Goal: Information Seeking & Learning: Learn about a topic

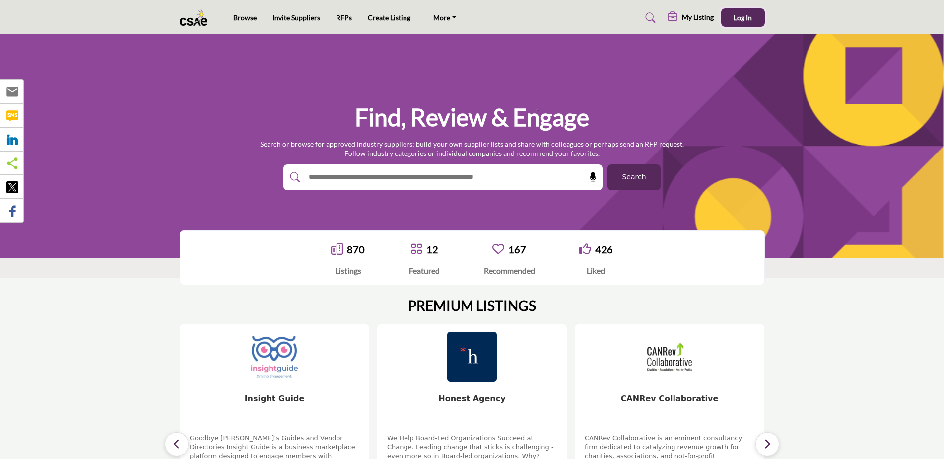
click at [742, 19] on span "Log In" at bounding box center [743, 17] width 18 height 8
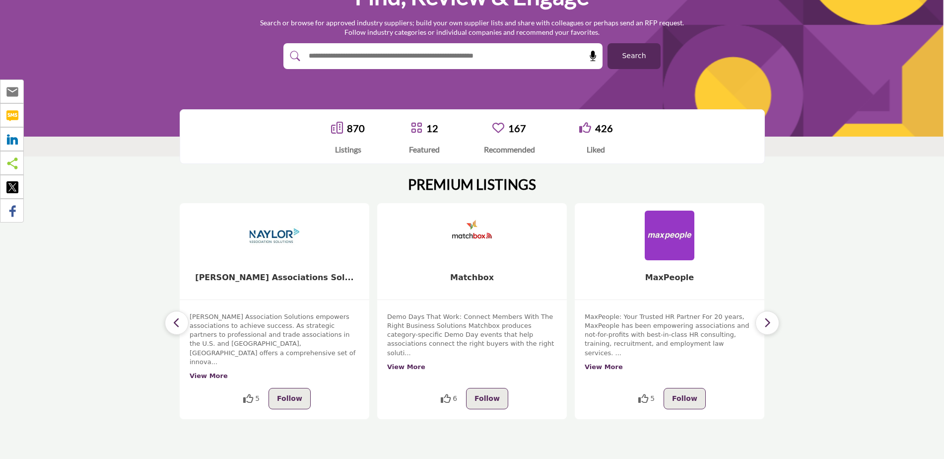
scroll to position [50, 0]
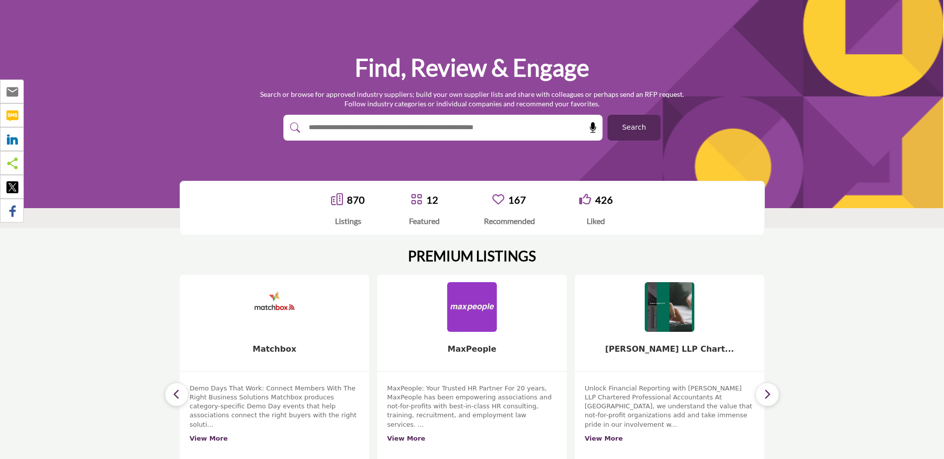
click at [421, 132] on input "text" at bounding box center [421, 127] width 237 height 15
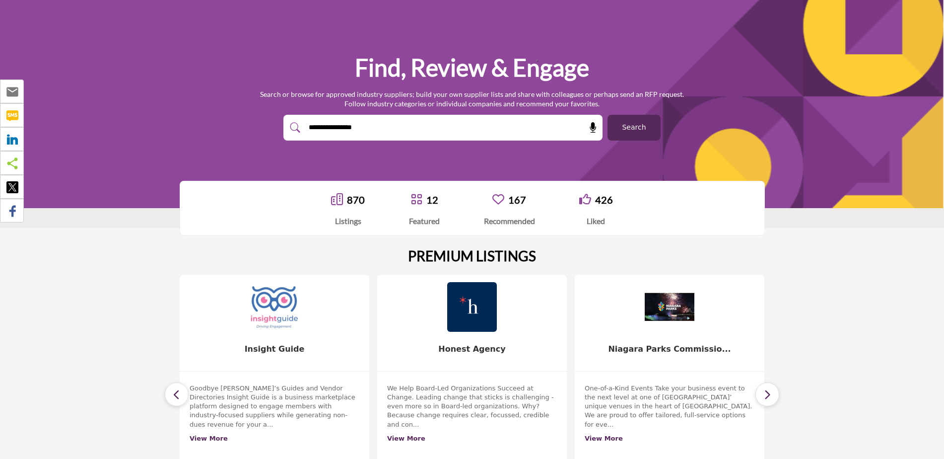
type input "**********"
click at [607, 115] on button "Search" at bounding box center [633, 128] width 53 height 26
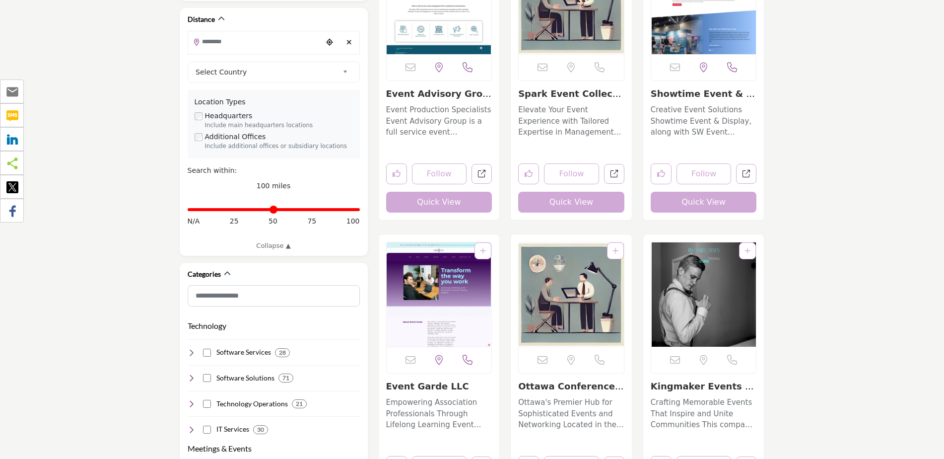
scroll to position [347, 0]
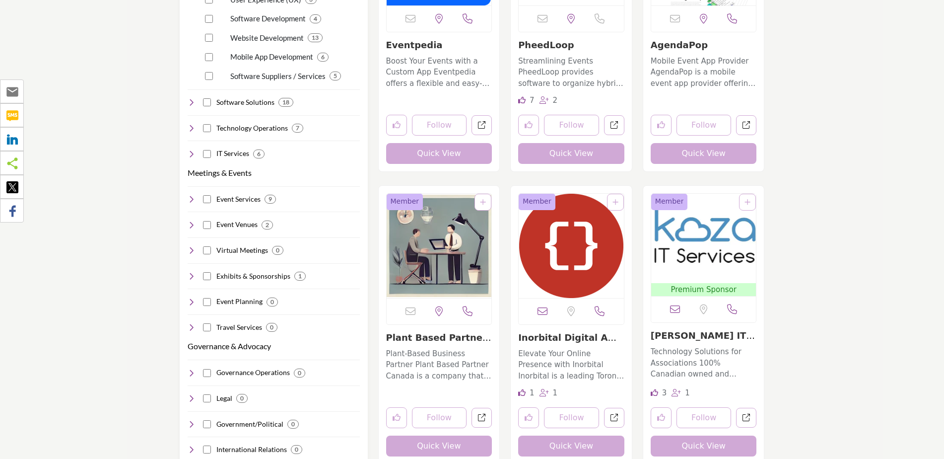
scroll to position [695, 0]
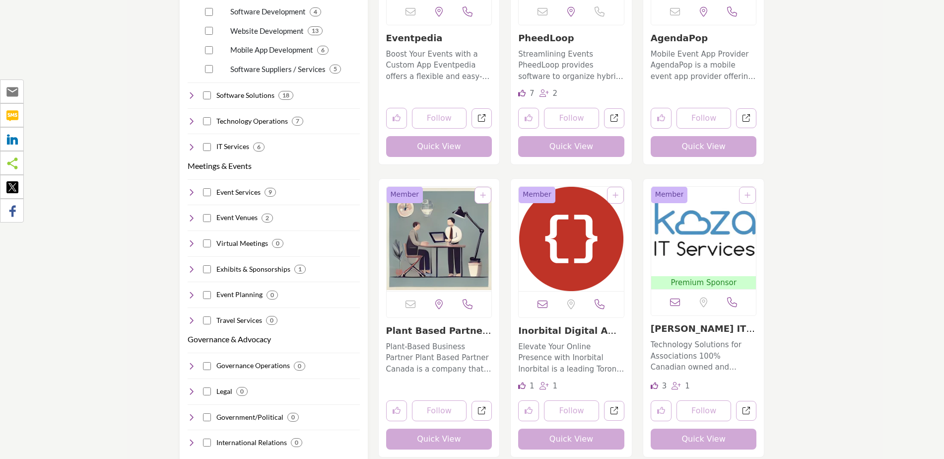
click at [454, 355] on p "Plant-Based Business Partner Plant Based Partner Canada is a company that partn…" at bounding box center [439, 358] width 106 height 34
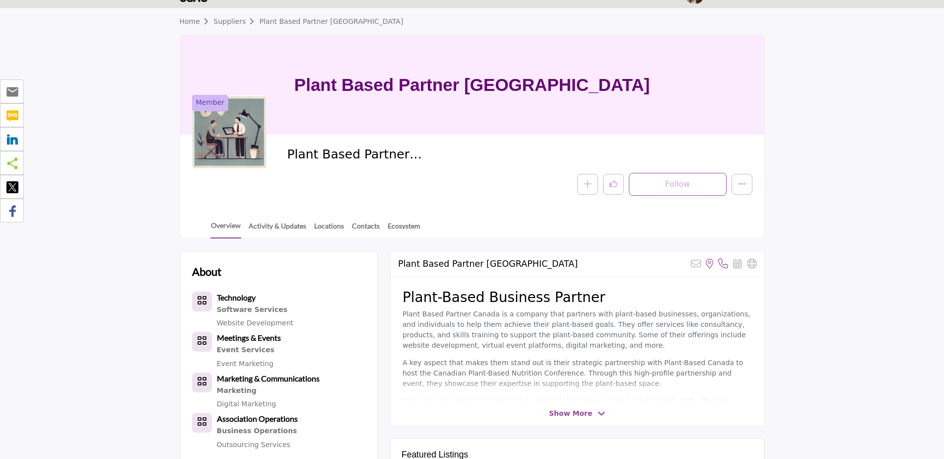
scroll to position [50, 0]
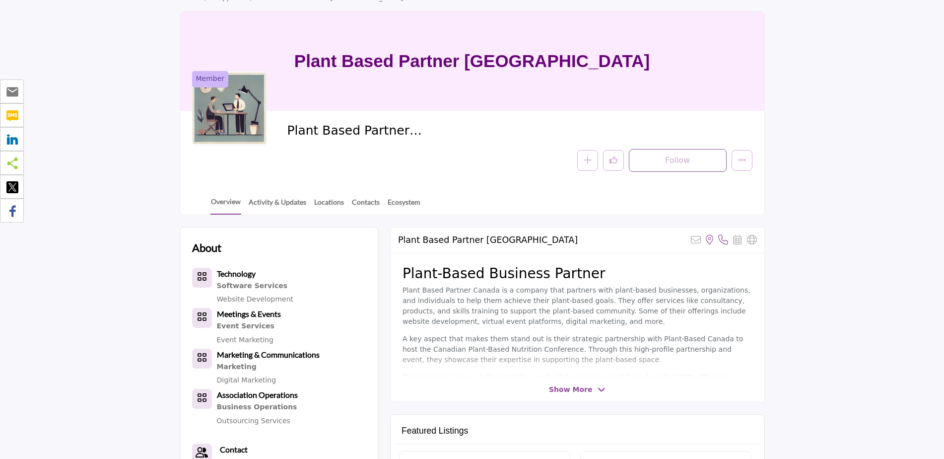
click at [574, 389] on span "Show More" at bounding box center [570, 389] width 43 height 10
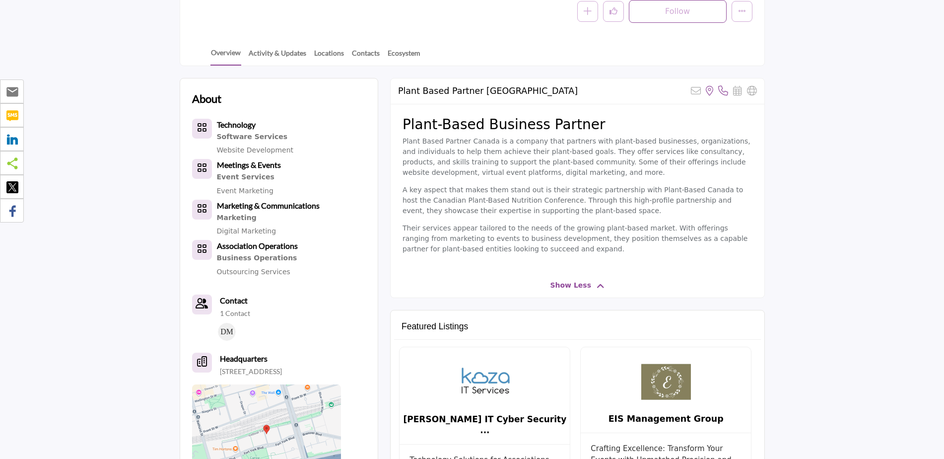
scroll to position [149, 0]
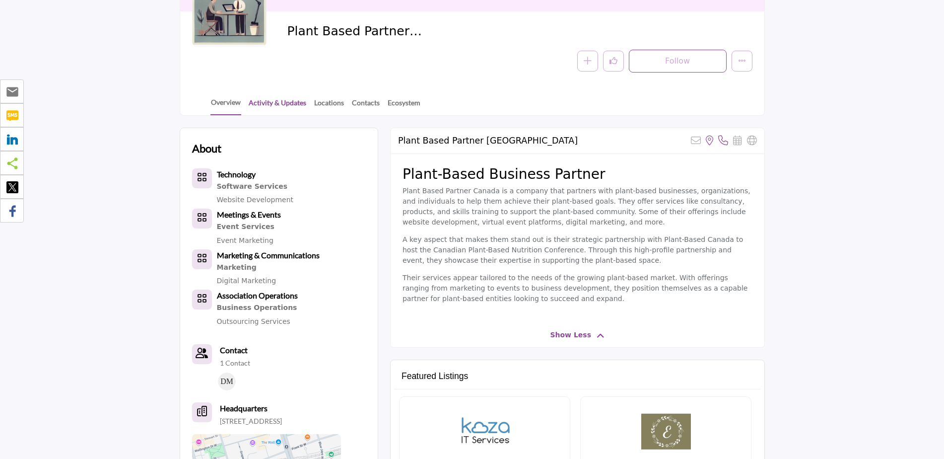
click at [267, 106] on link "Activity & Updates" at bounding box center [277, 105] width 59 height 17
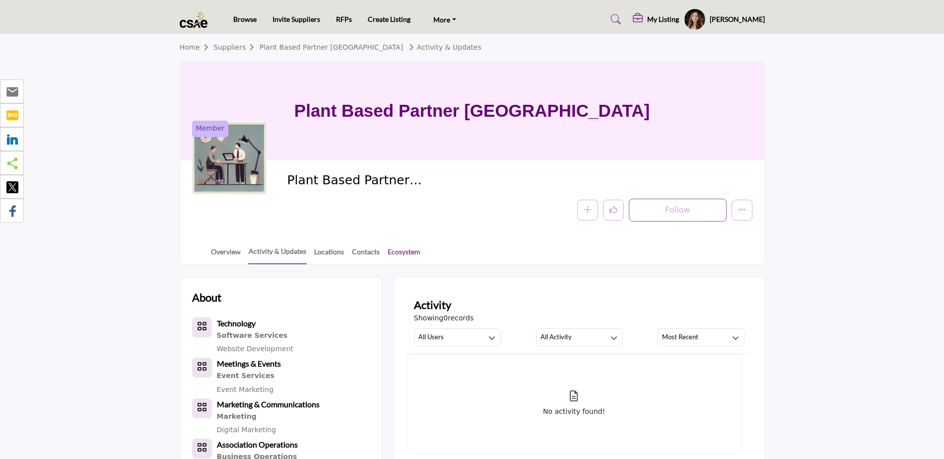
click at [388, 252] on link "Ecosystem" at bounding box center [404, 254] width 34 height 17
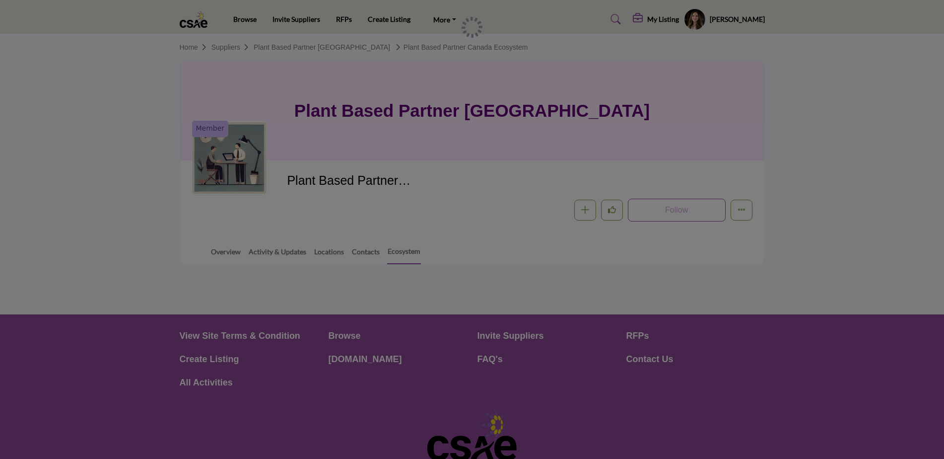
click at [229, 251] on div at bounding box center [472, 229] width 944 height 459
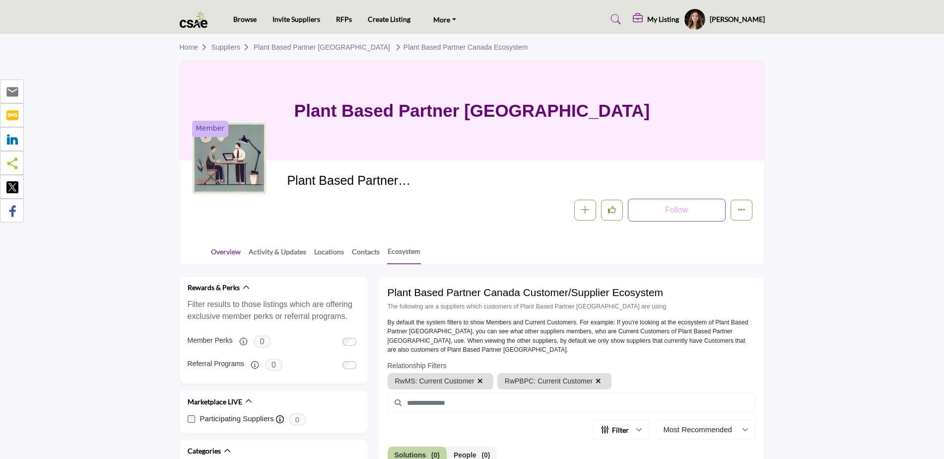
click at [230, 249] on link "Overview" at bounding box center [225, 254] width 31 height 17
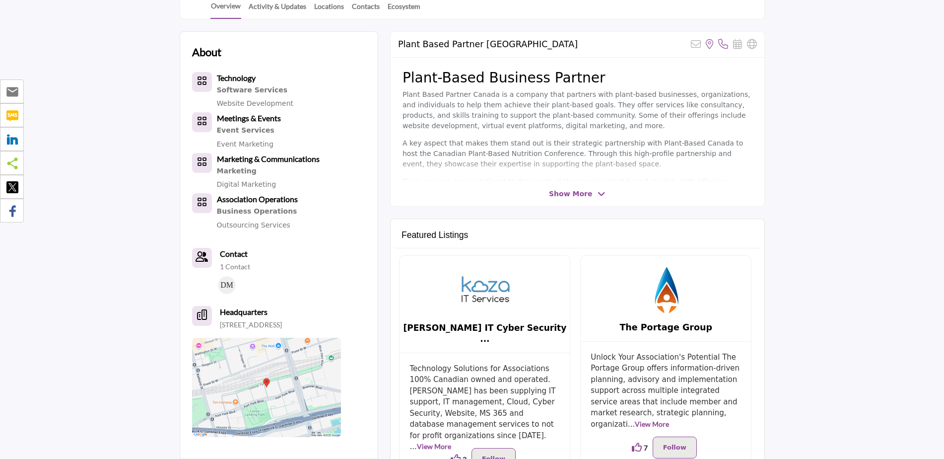
scroll to position [248, 0]
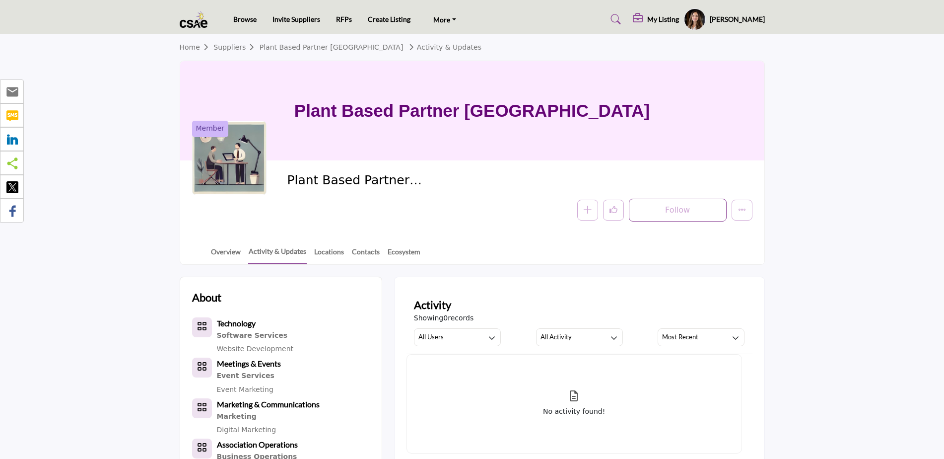
click at [233, 44] on link "Suppliers" at bounding box center [236, 47] width 46 height 8
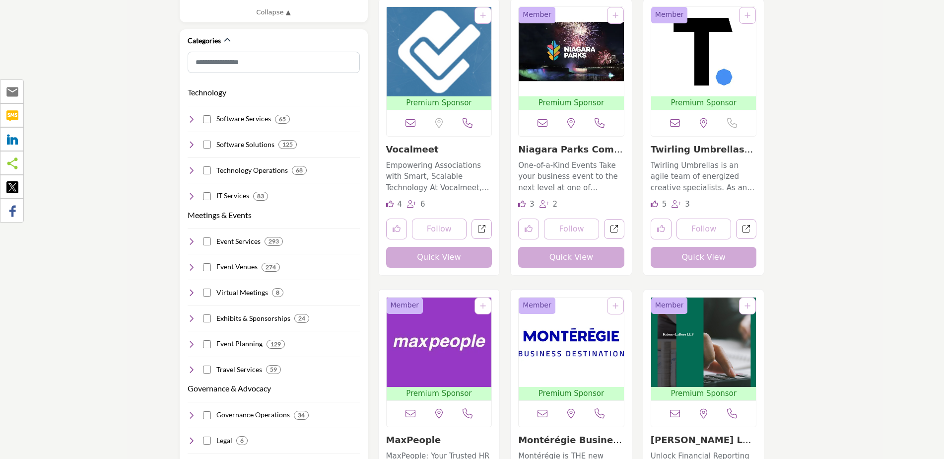
scroll to position [546, 0]
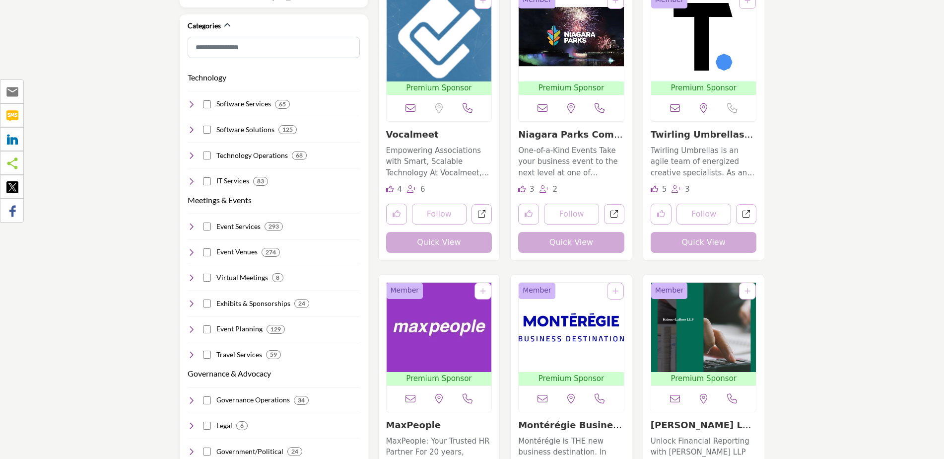
click at [459, 54] on img "Open Listing in new tab" at bounding box center [439, 36] width 105 height 89
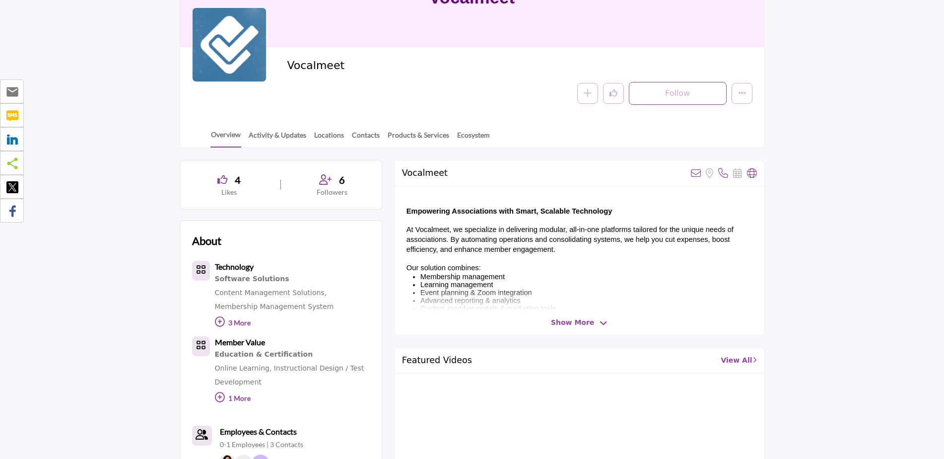
scroll to position [112, 0]
click at [567, 321] on span "Show More" at bounding box center [572, 323] width 43 height 10
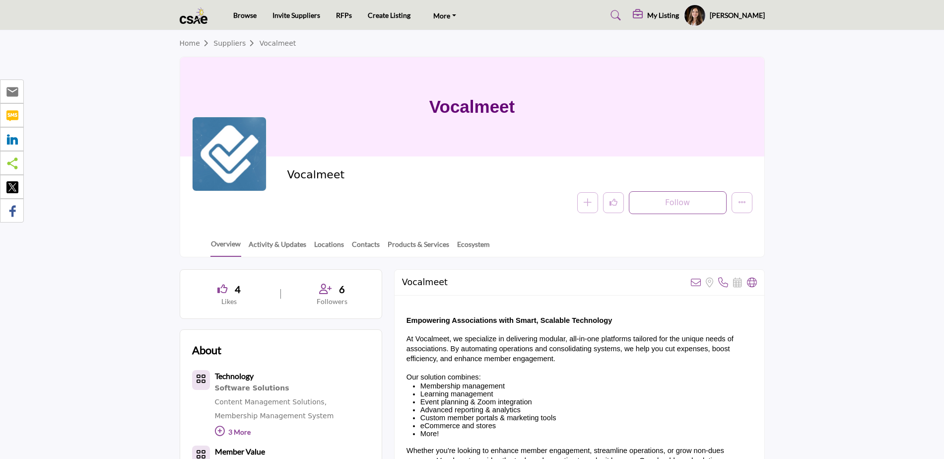
scroll to position [0, 0]
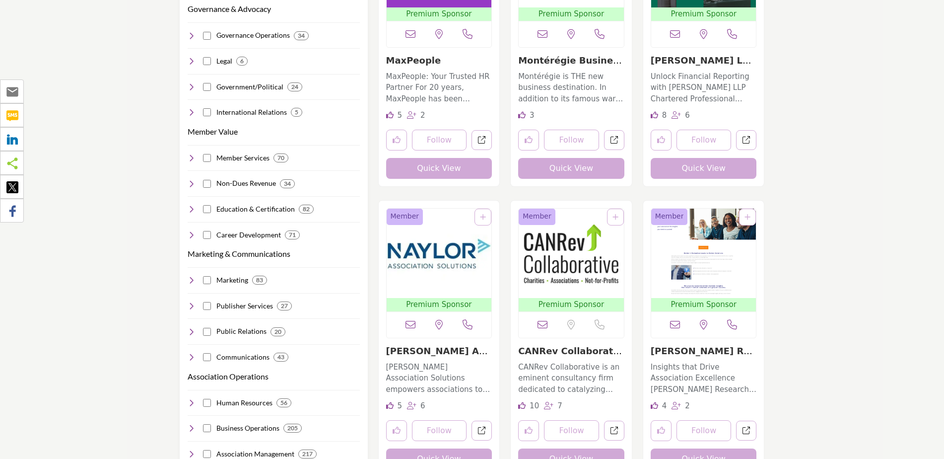
scroll to position [893, 0]
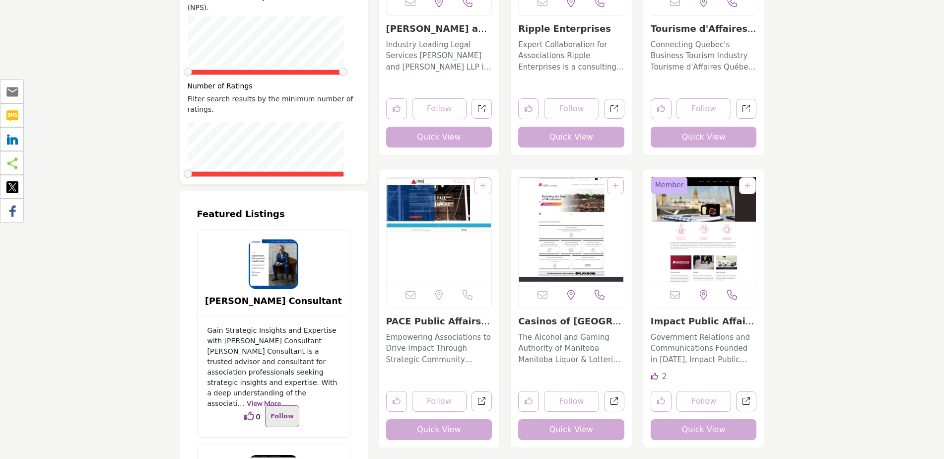
scroll to position [1886, 0]
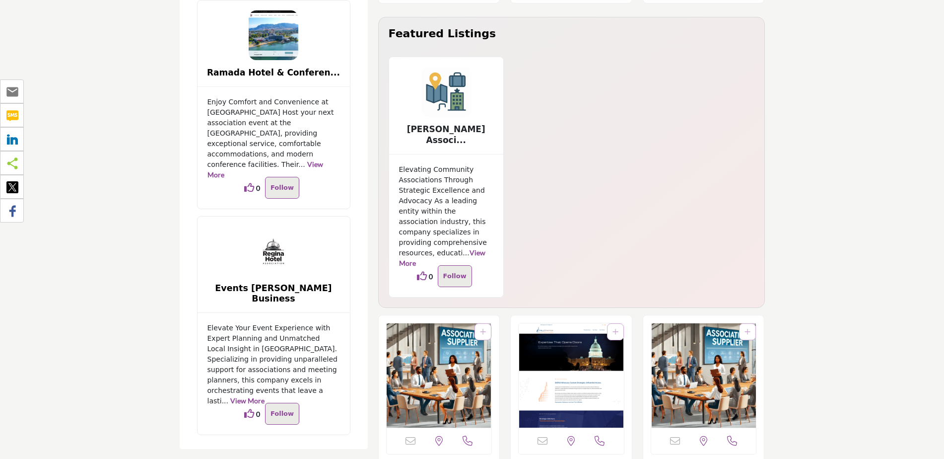
scroll to position [2333, 0]
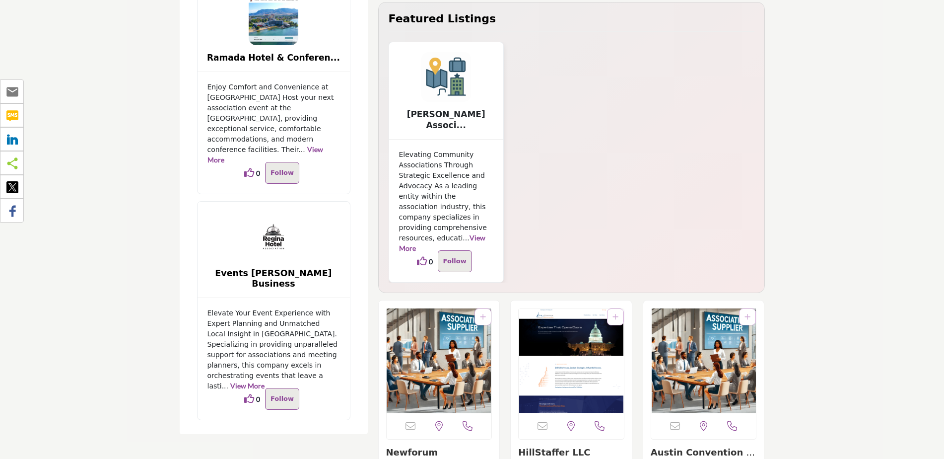
click at [466, 233] on link "View More" at bounding box center [442, 242] width 86 height 19
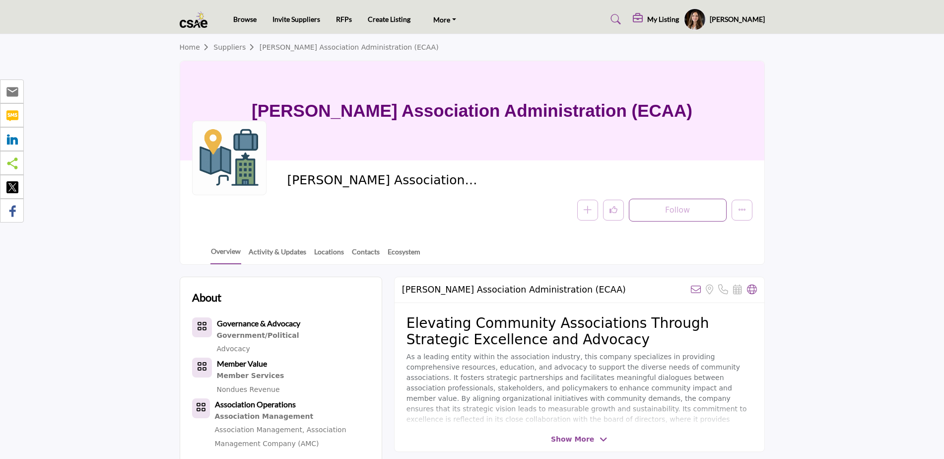
click at [571, 435] on span "Show More" at bounding box center [572, 439] width 43 height 10
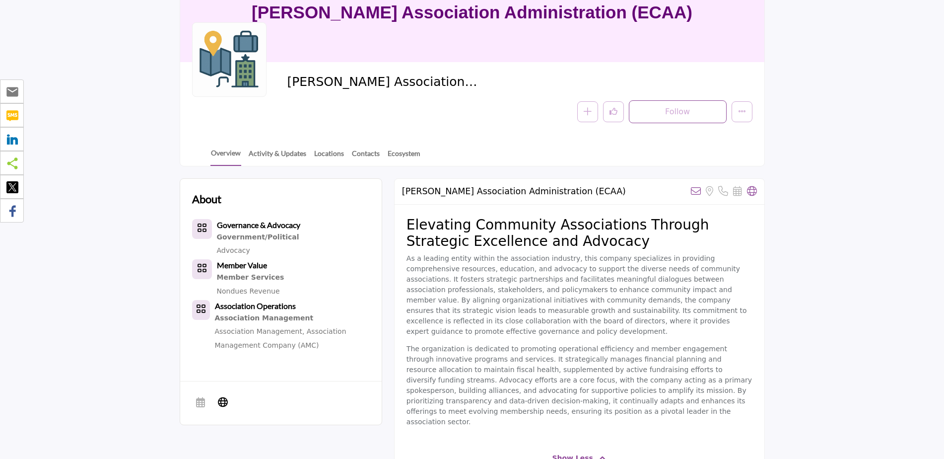
scroll to position [99, 0]
